Goal: Check status: Check status

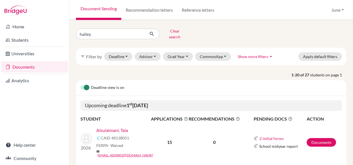
click button "submit" at bounding box center [152, 34] width 15 height 11
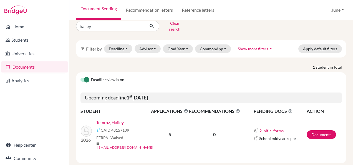
scroll to position [12, 0]
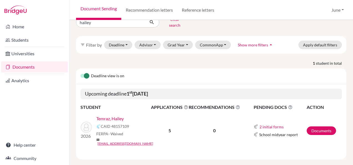
click at [108, 115] on link "Temraz, Hailey" at bounding box center [109, 118] width 27 height 7
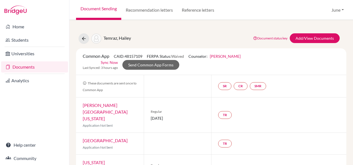
click at [287, 65] on div "Common App CAID: 48157109 FERPA Status: Waived Counselor: June Poissonnier Firs…" at bounding box center [211, 61] width 265 height 17
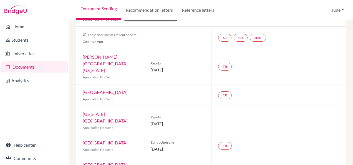
scroll to position [54, 0]
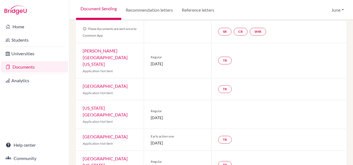
click at [267, 100] on div at bounding box center [278, 114] width 135 height 28
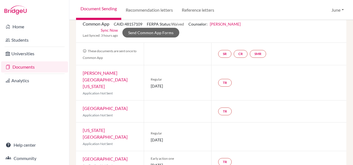
scroll to position [0, 0]
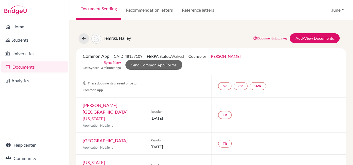
scroll to position [54, 0]
